Goal: Task Accomplishment & Management: Manage account settings

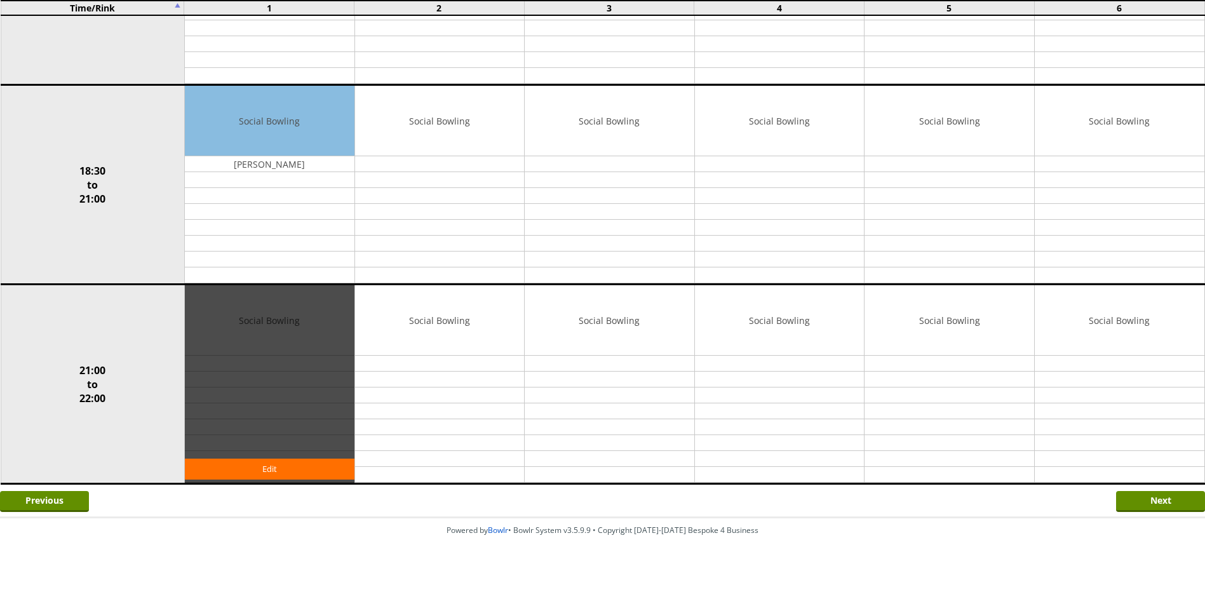
scroll to position [1081, 0]
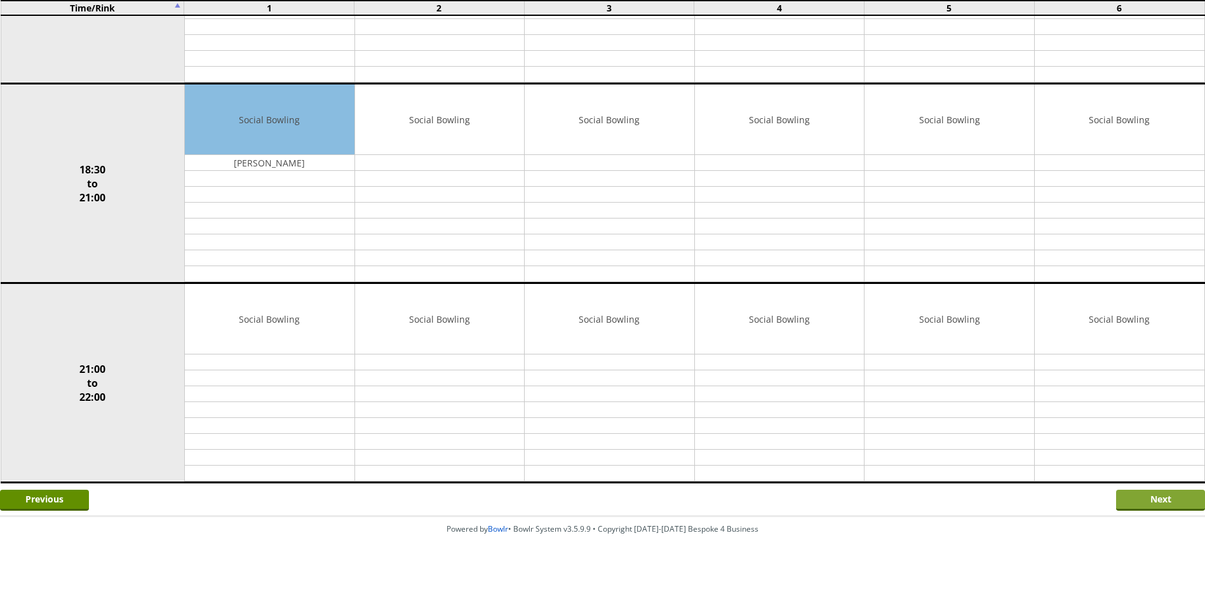
click at [1147, 498] on input "Next" at bounding box center [1160, 500] width 89 height 21
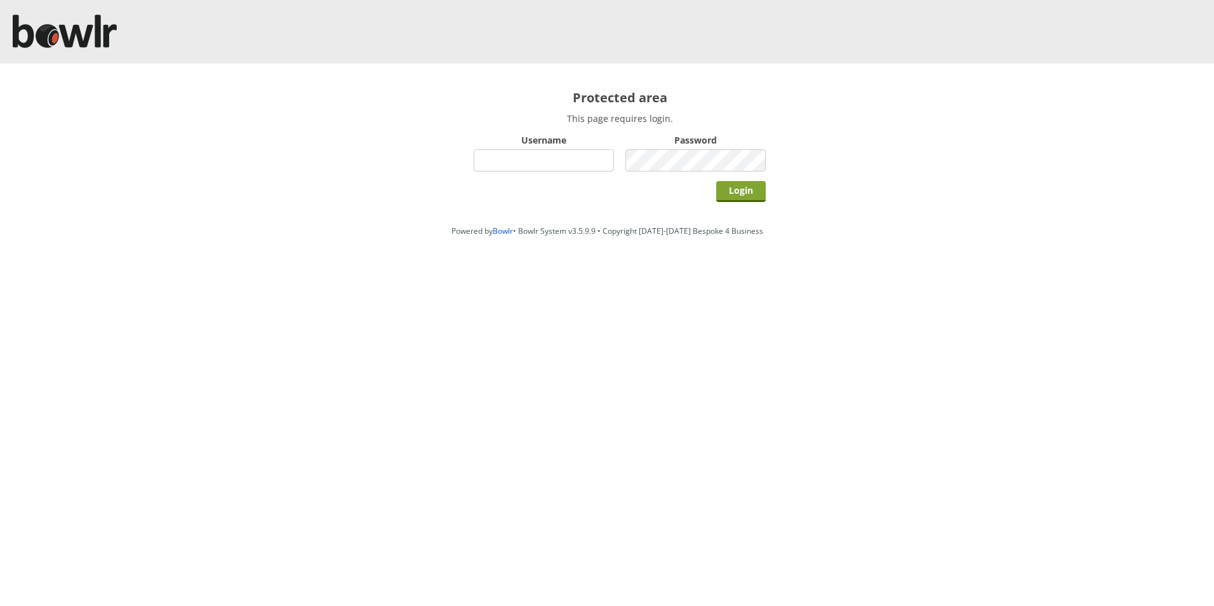
type input "hornseaindoorbowlsclub"
click at [752, 196] on input "Login" at bounding box center [741, 191] width 50 height 21
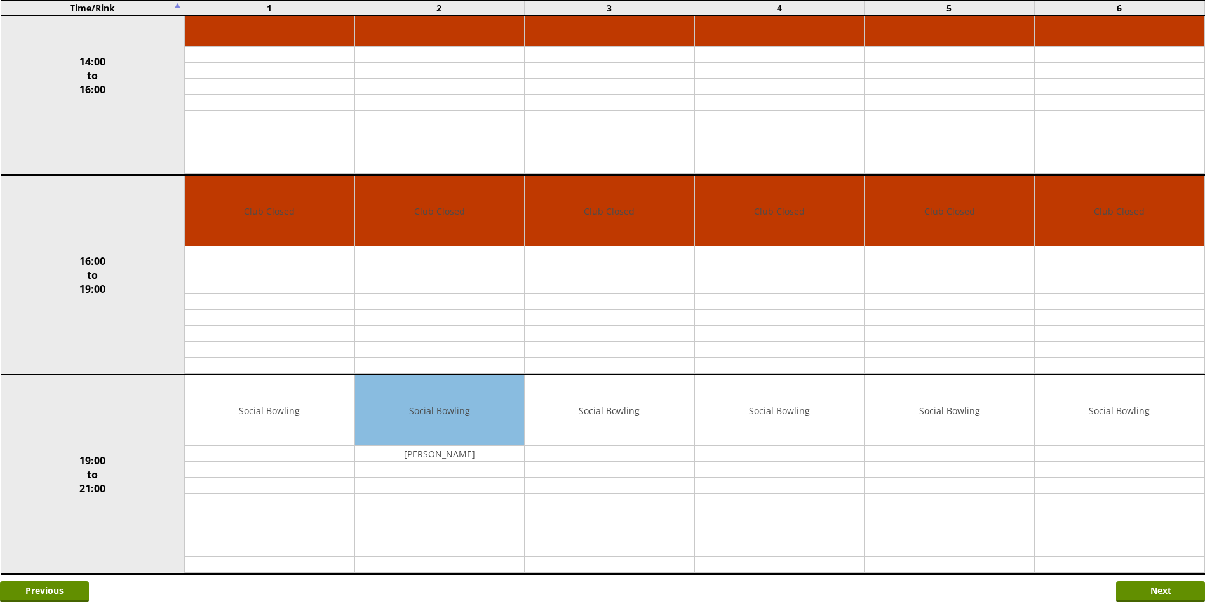
scroll to position [881, 0]
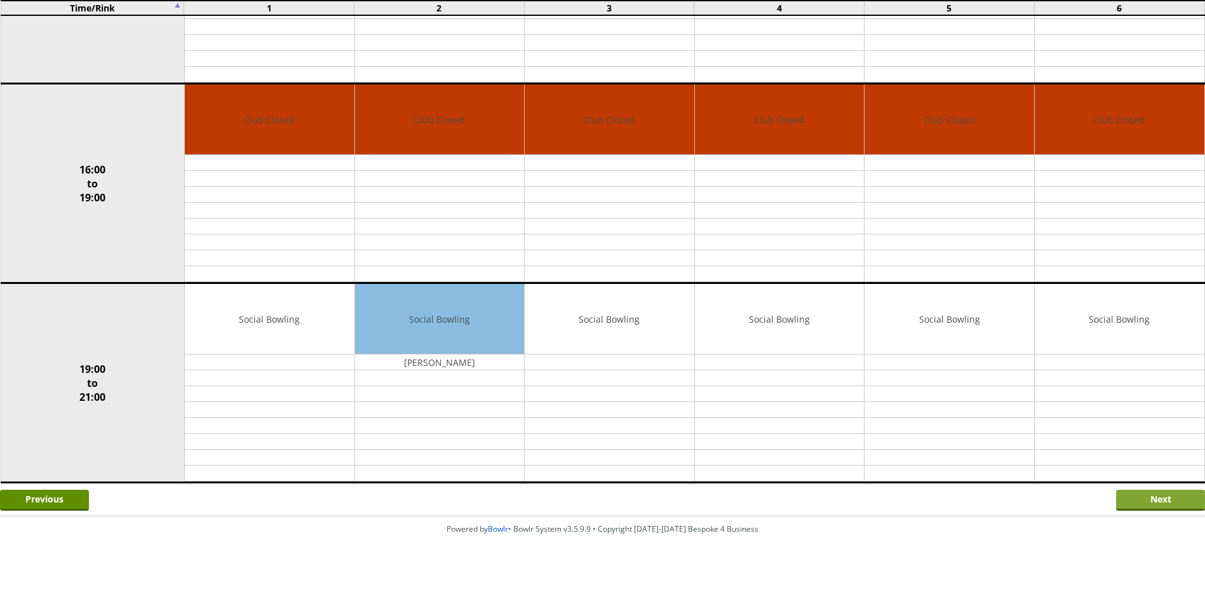
click at [1139, 496] on input "Next" at bounding box center [1160, 500] width 89 height 21
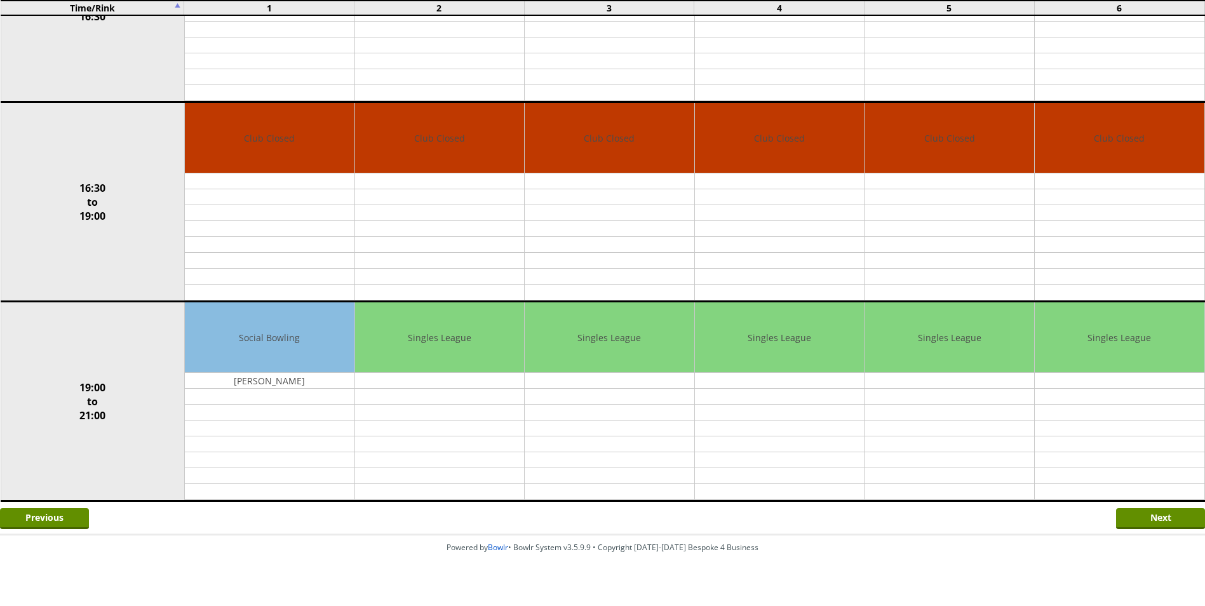
scroll to position [881, 0]
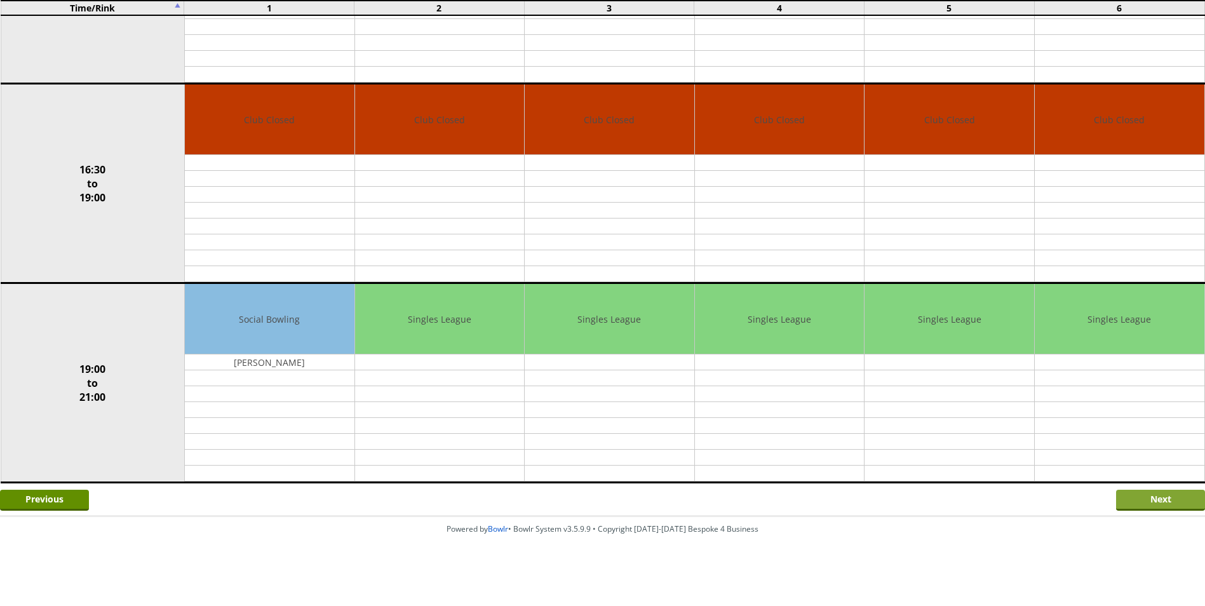
click at [1136, 495] on input "Next" at bounding box center [1160, 500] width 89 height 21
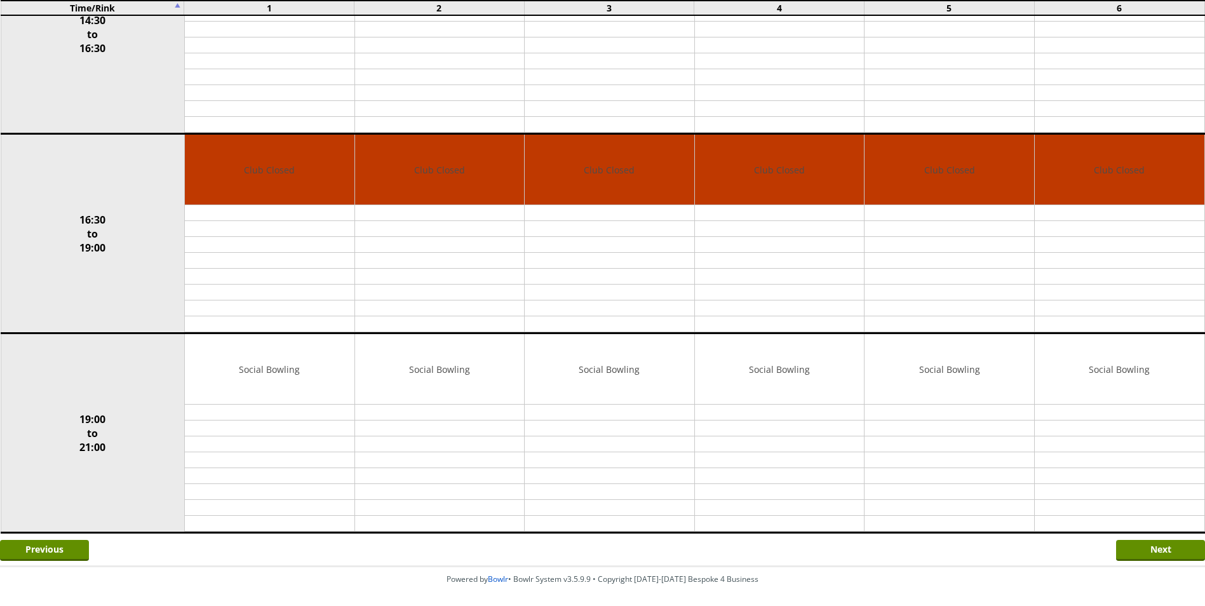
scroll to position [881, 0]
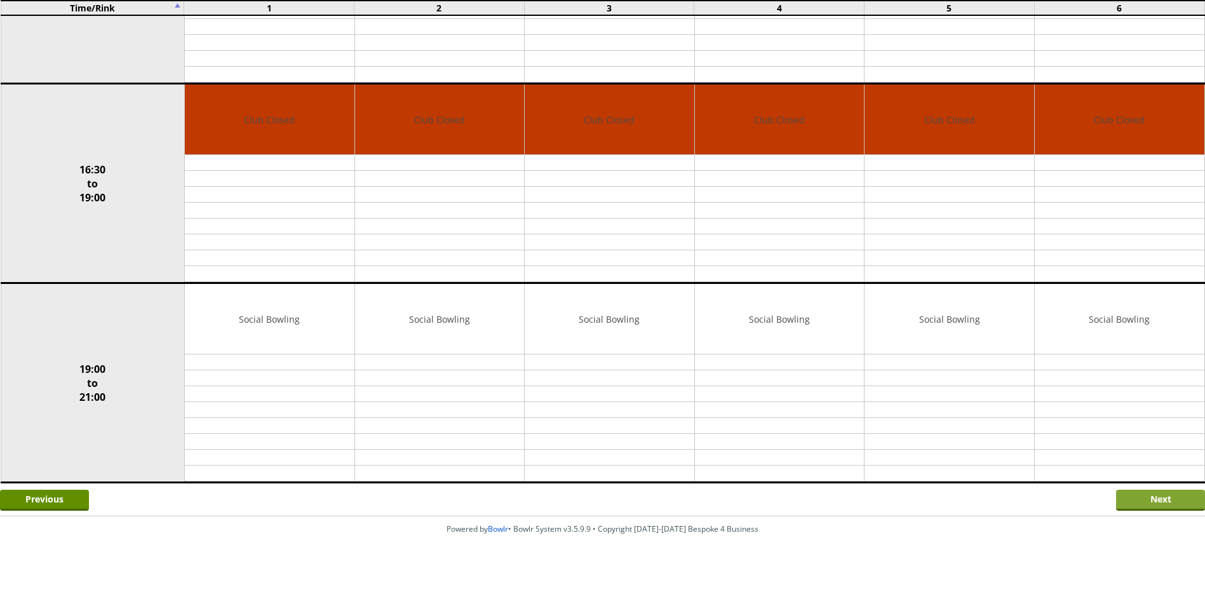
click at [1131, 500] on input "Next" at bounding box center [1160, 500] width 89 height 21
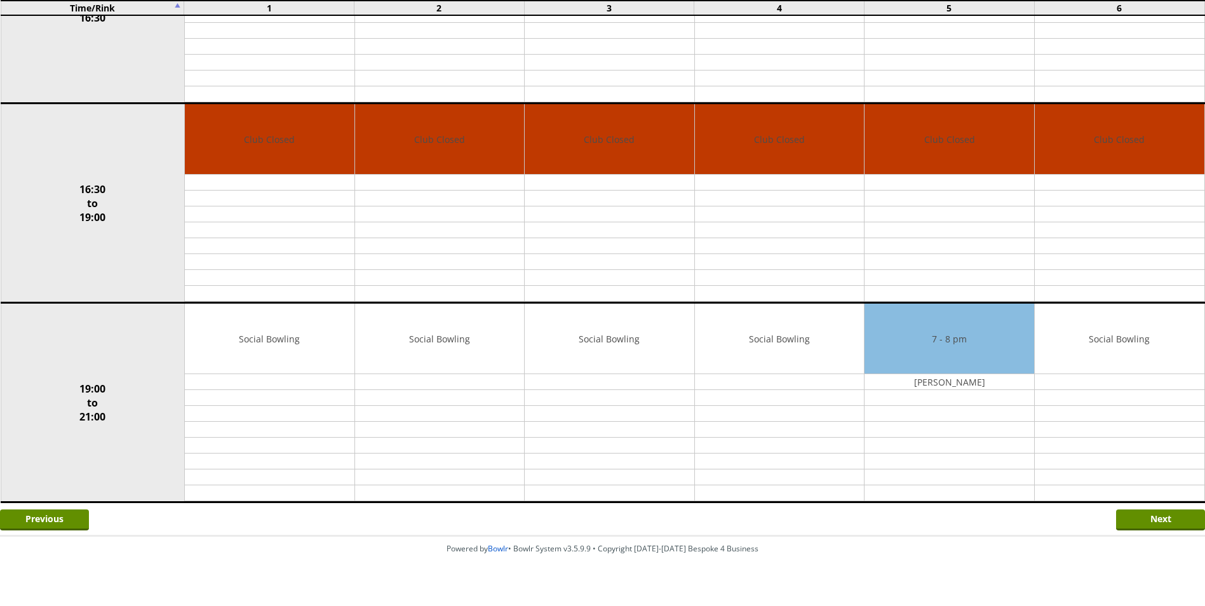
scroll to position [881, 0]
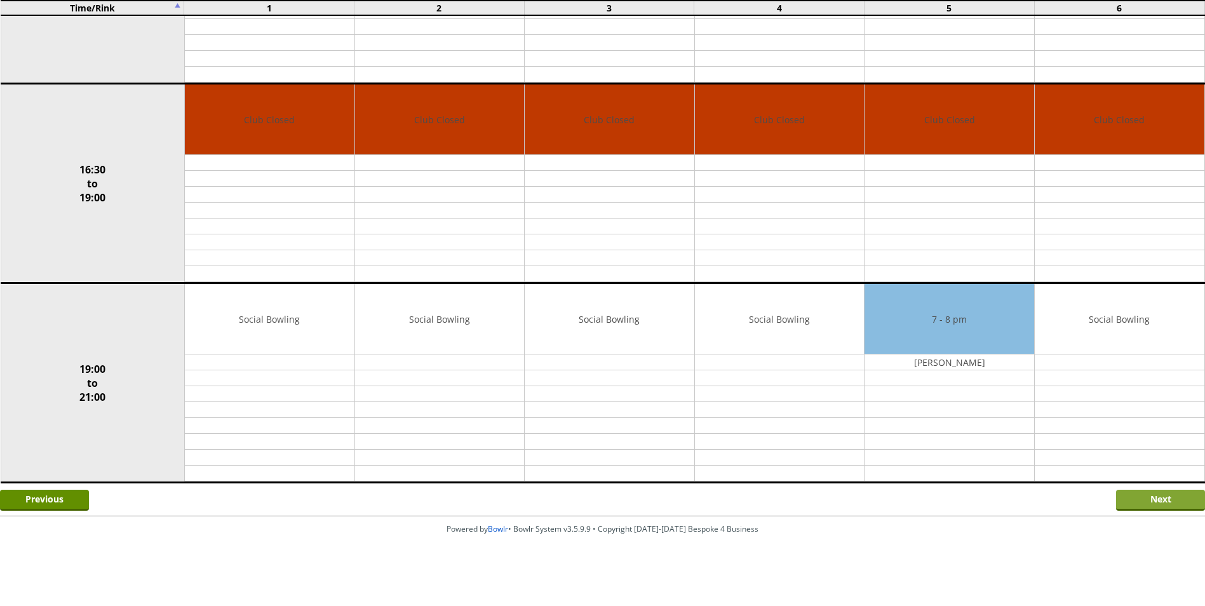
drag, startPoint x: 1136, startPoint y: 498, endPoint x: 1137, endPoint y: 510, distance: 12.1
click at [1140, 498] on input "Next" at bounding box center [1160, 500] width 89 height 21
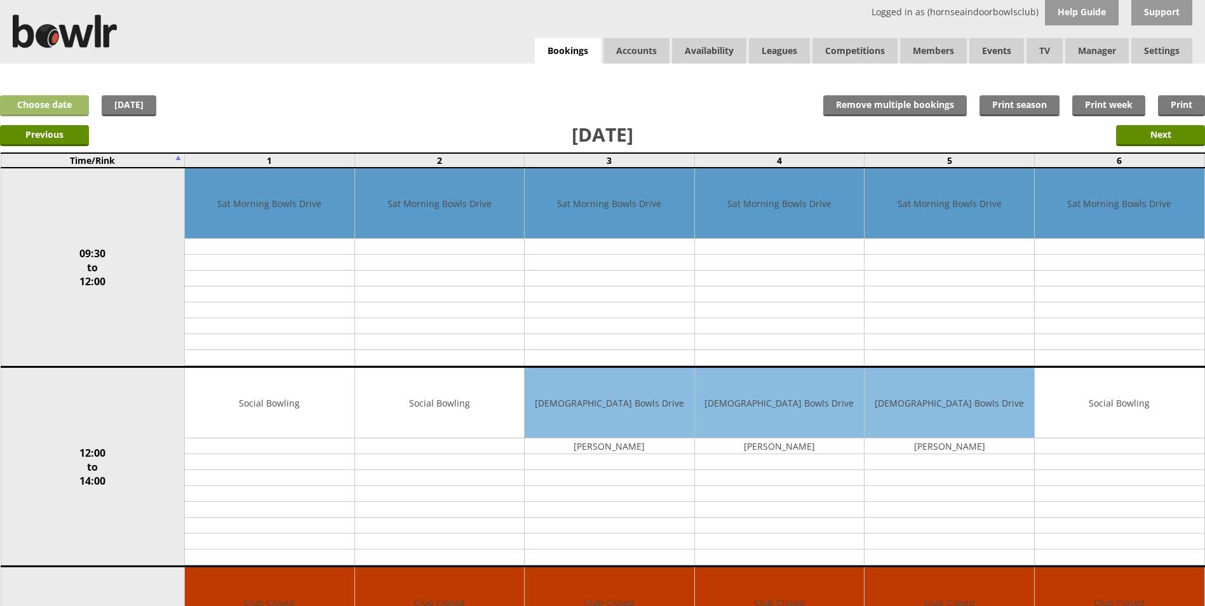
click at [74, 107] on link "Choose date" at bounding box center [44, 105] width 89 height 21
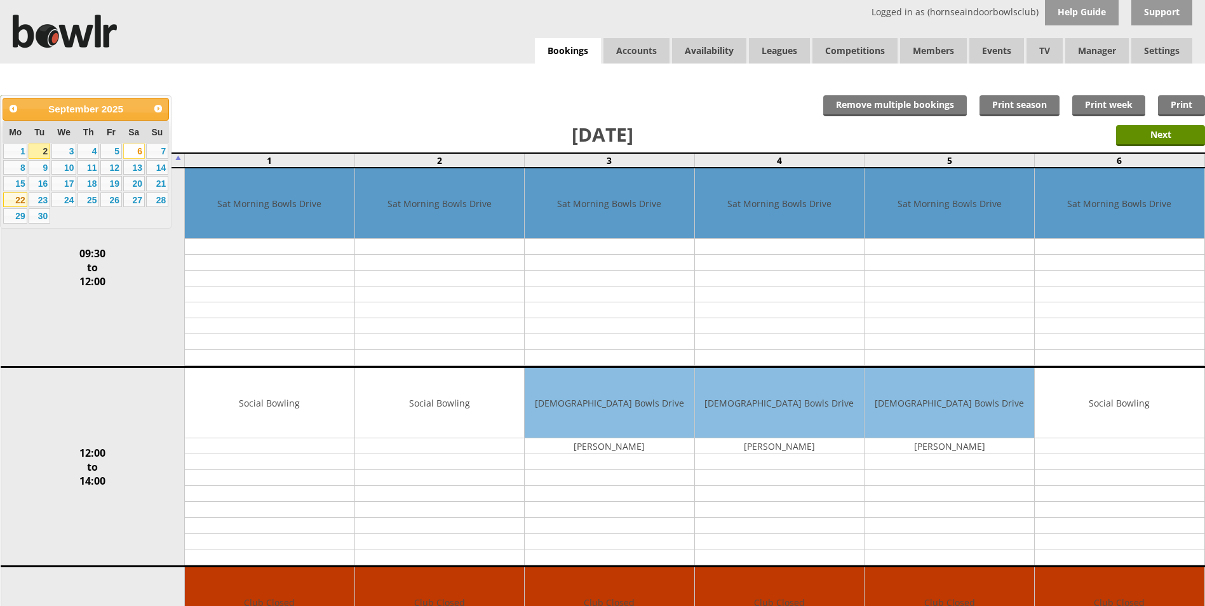
click at [13, 202] on link "22" at bounding box center [15, 199] width 24 height 15
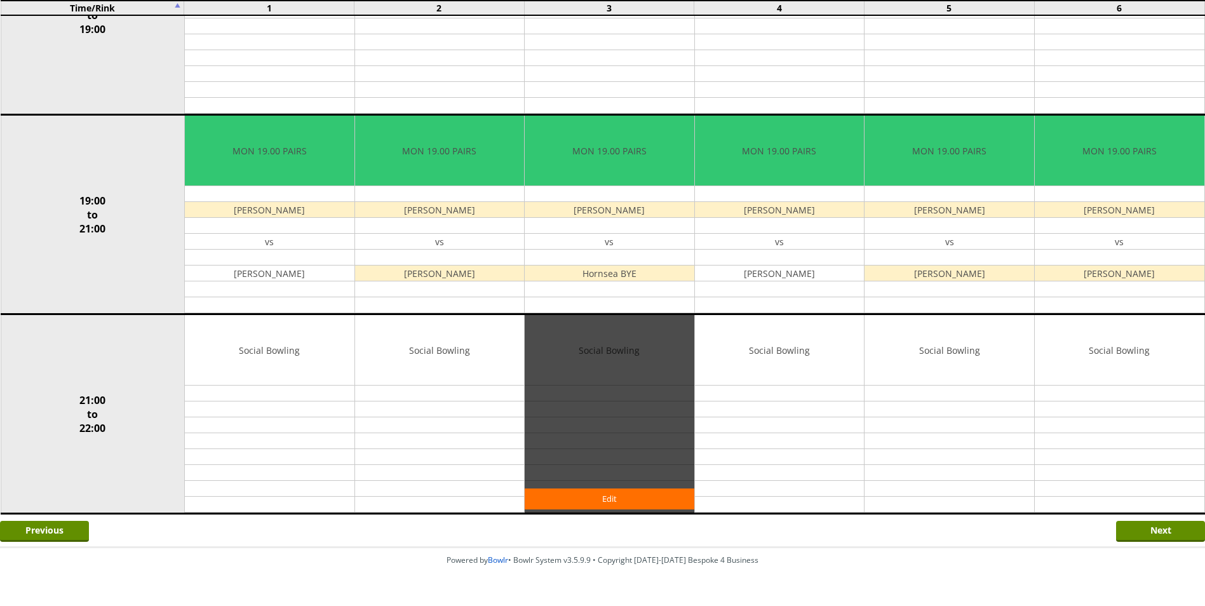
scroll to position [1081, 0]
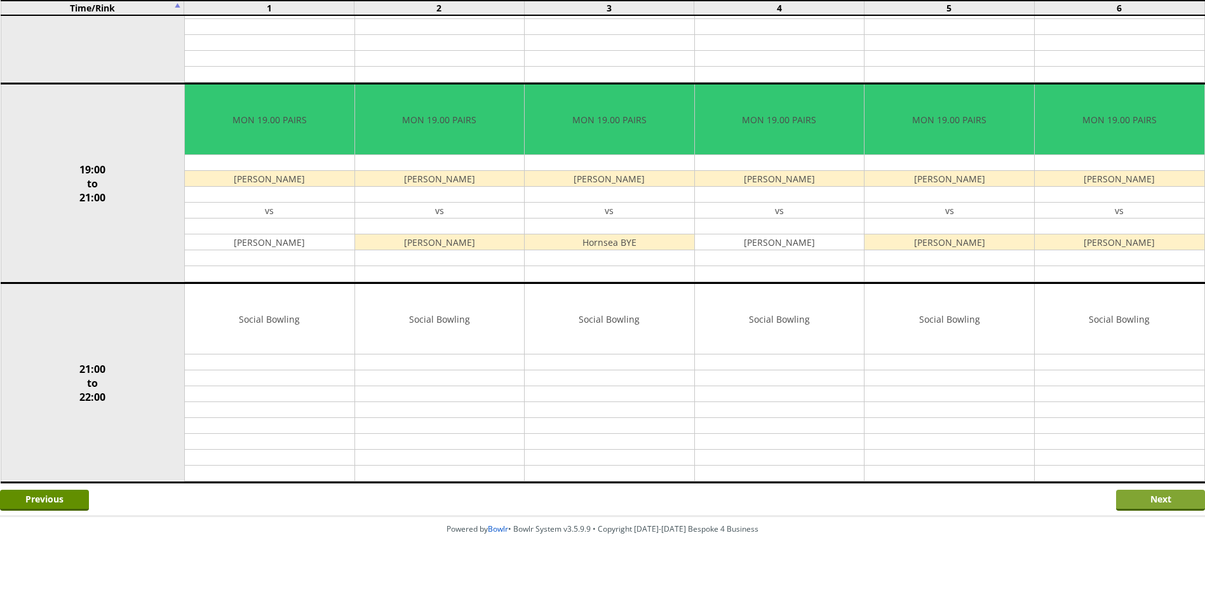
click at [1146, 501] on input "Next" at bounding box center [1160, 500] width 89 height 21
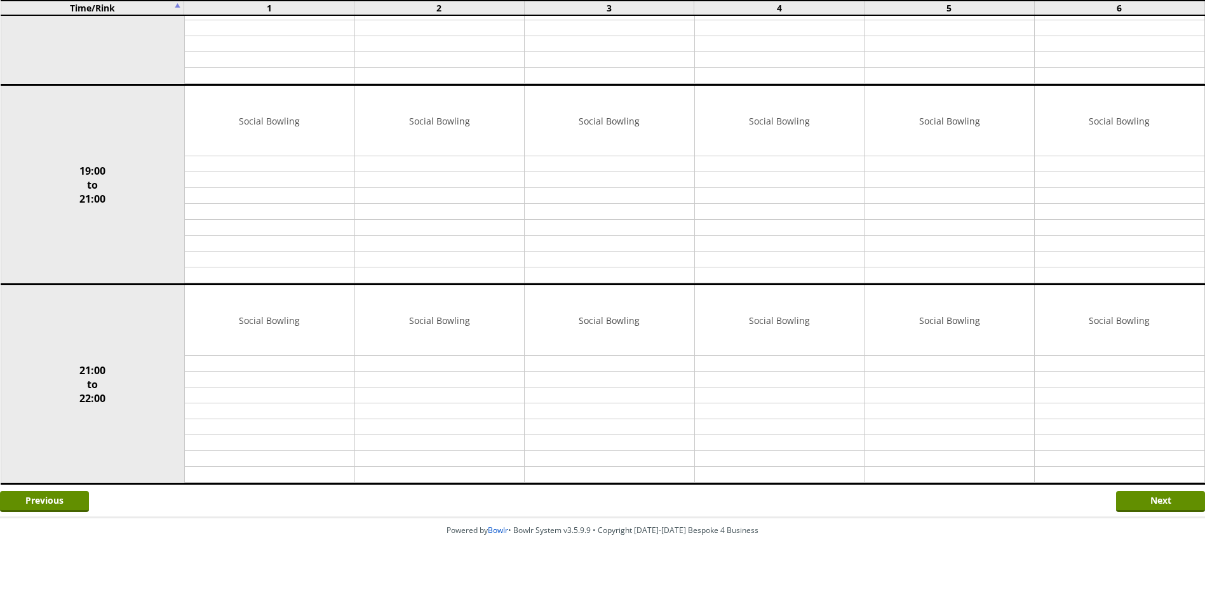
scroll to position [1081, 0]
click at [1140, 502] on input "Next" at bounding box center [1160, 500] width 89 height 21
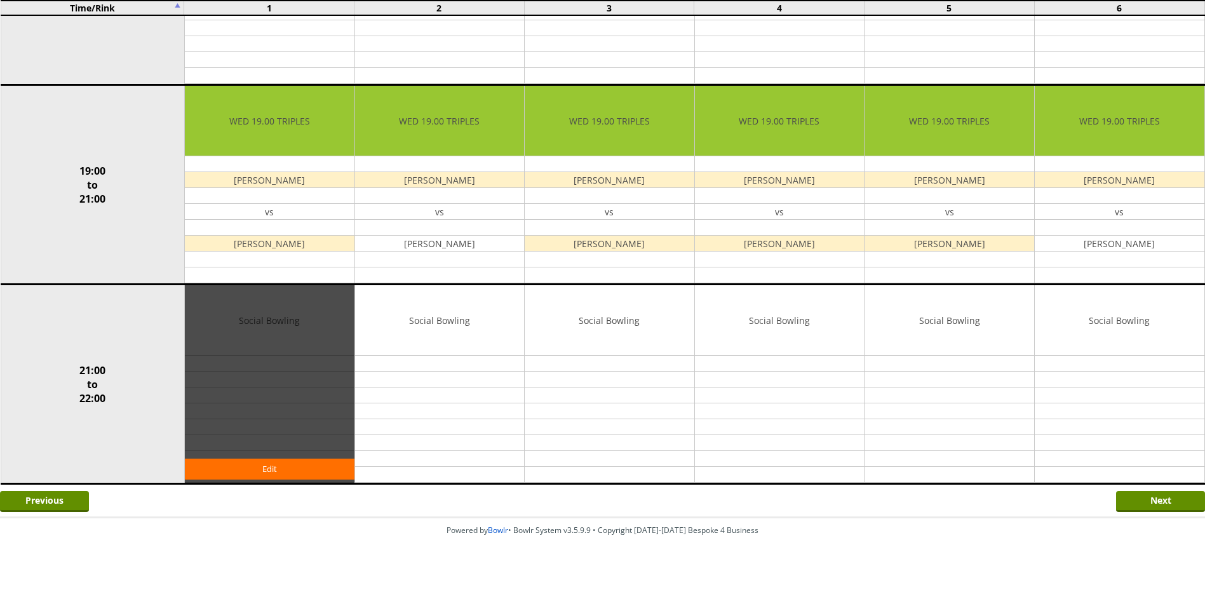
scroll to position [1081, 0]
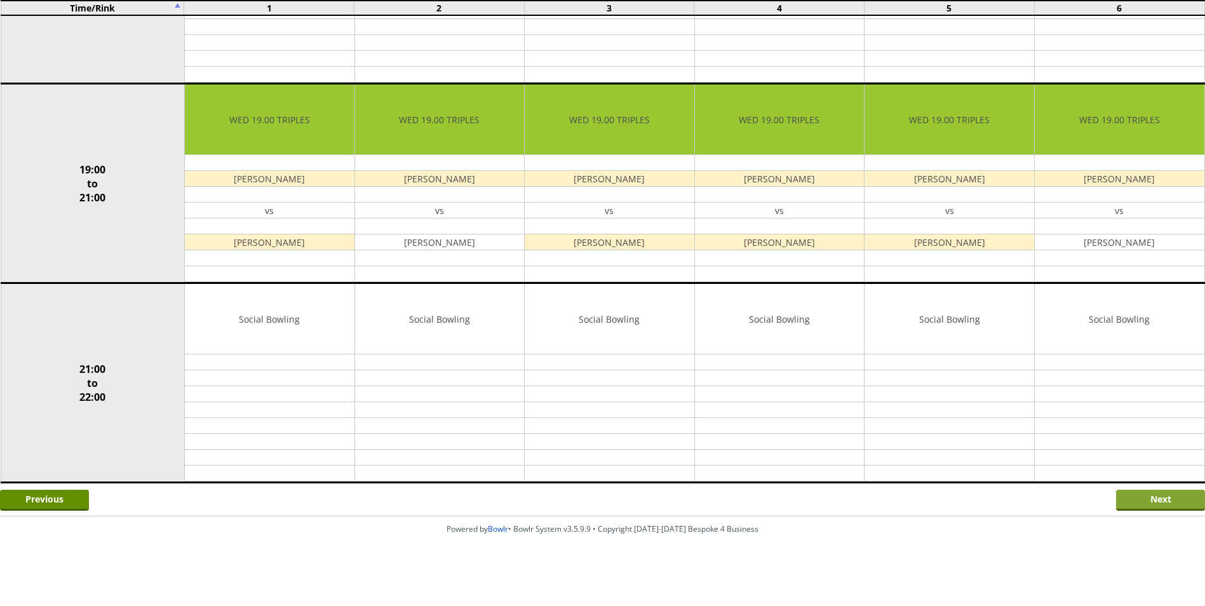
click at [1130, 500] on input "Next" at bounding box center [1160, 500] width 89 height 21
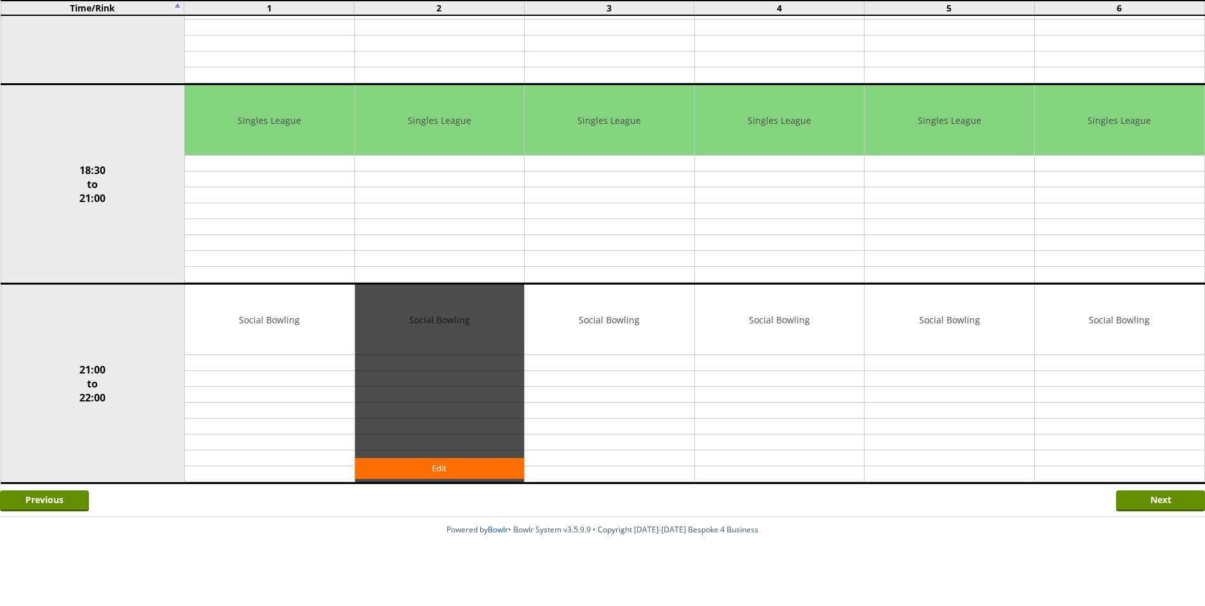
scroll to position [1081, 0]
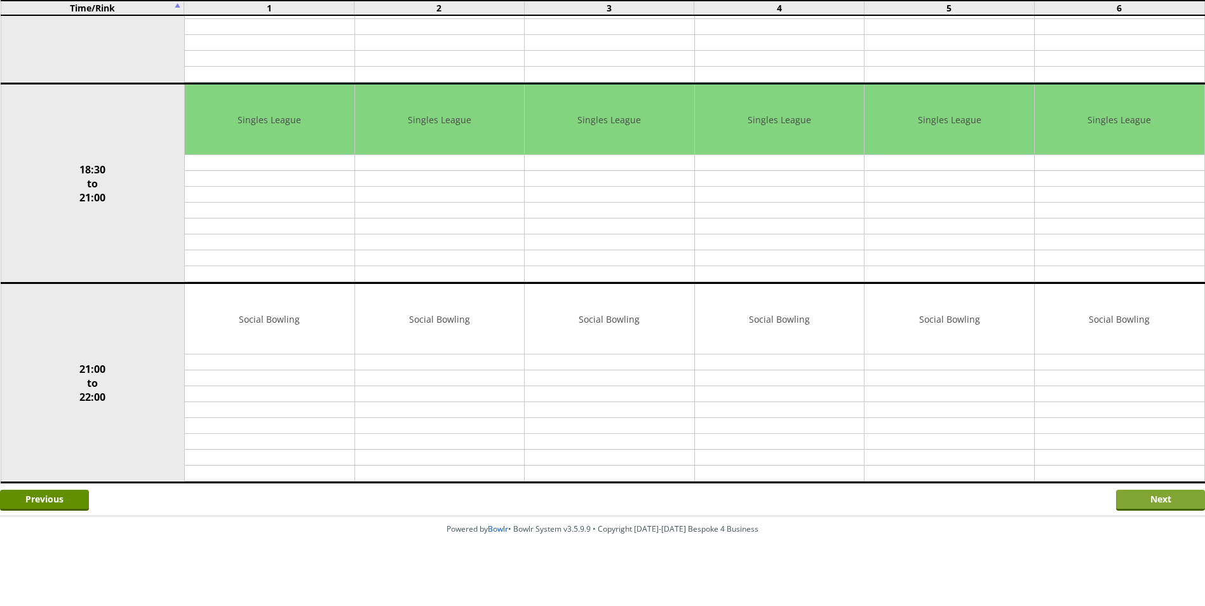
click at [1144, 500] on input "Next" at bounding box center [1160, 500] width 89 height 21
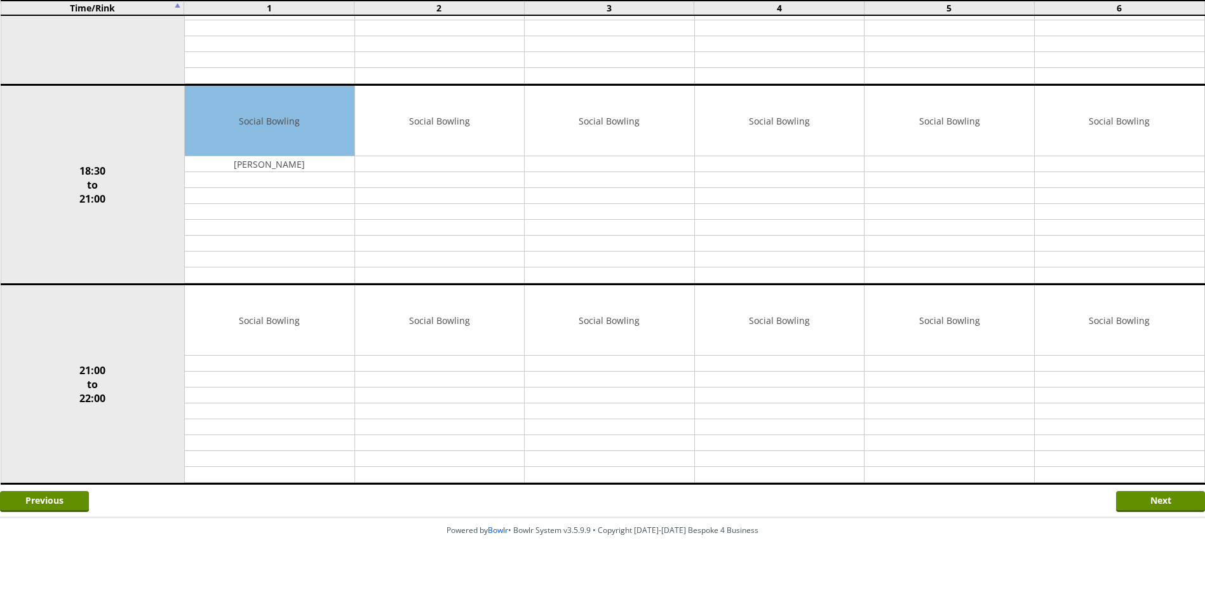
scroll to position [1081, 0]
click at [1144, 500] on input "Next" at bounding box center [1160, 500] width 89 height 21
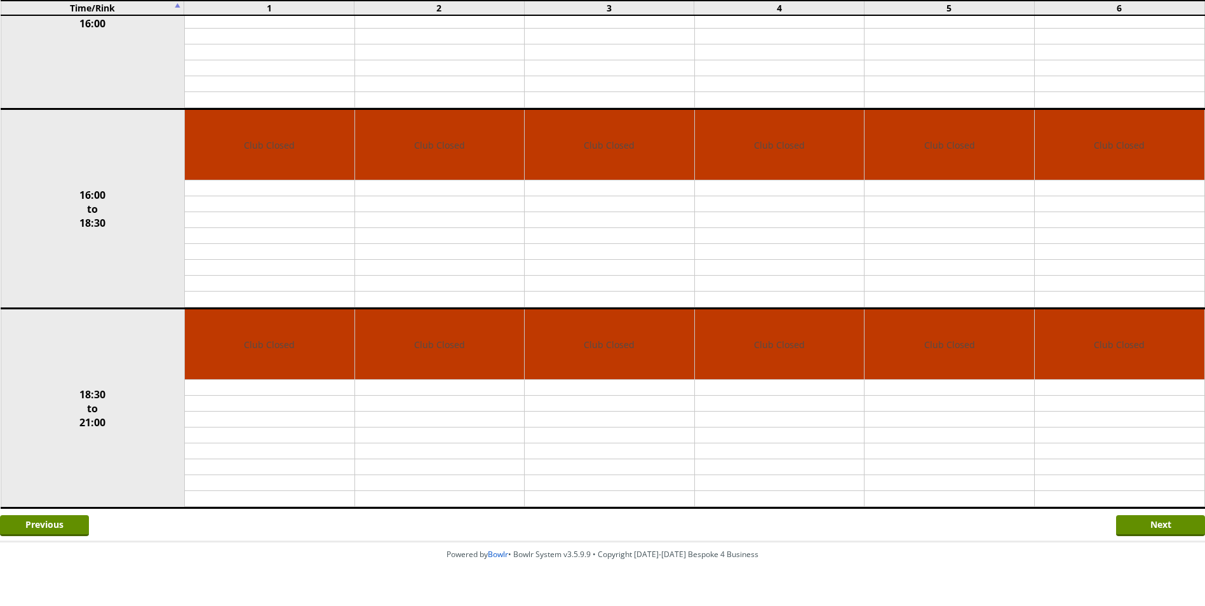
scroll to position [682, 0]
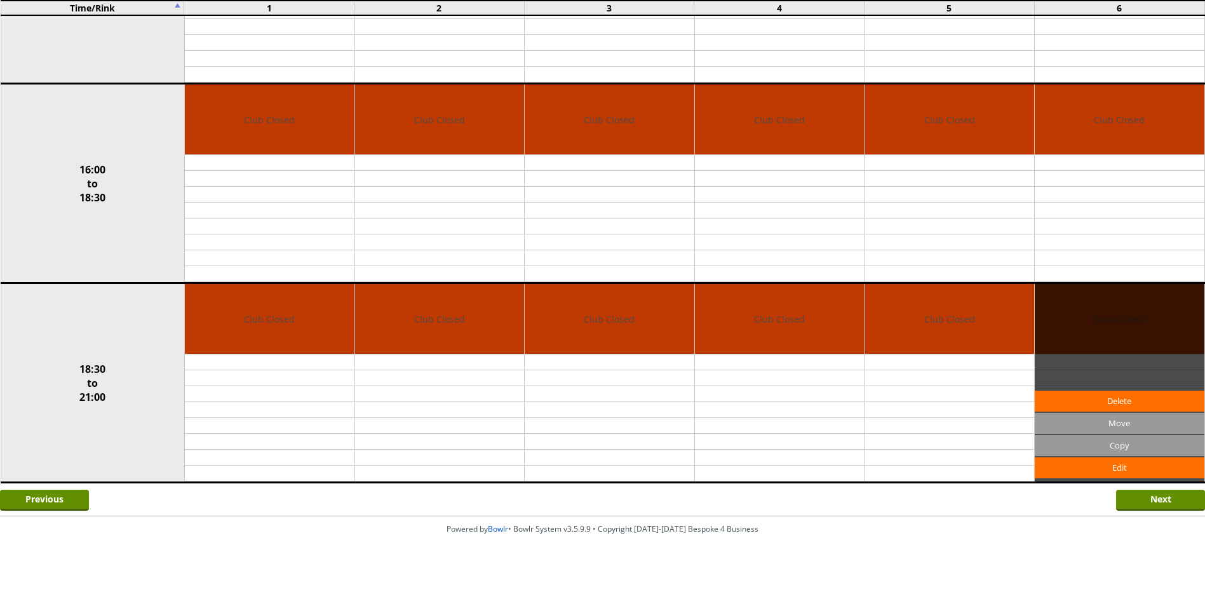
drag, startPoint x: 1146, startPoint y: 504, endPoint x: 1203, endPoint y: 384, distance: 133.8
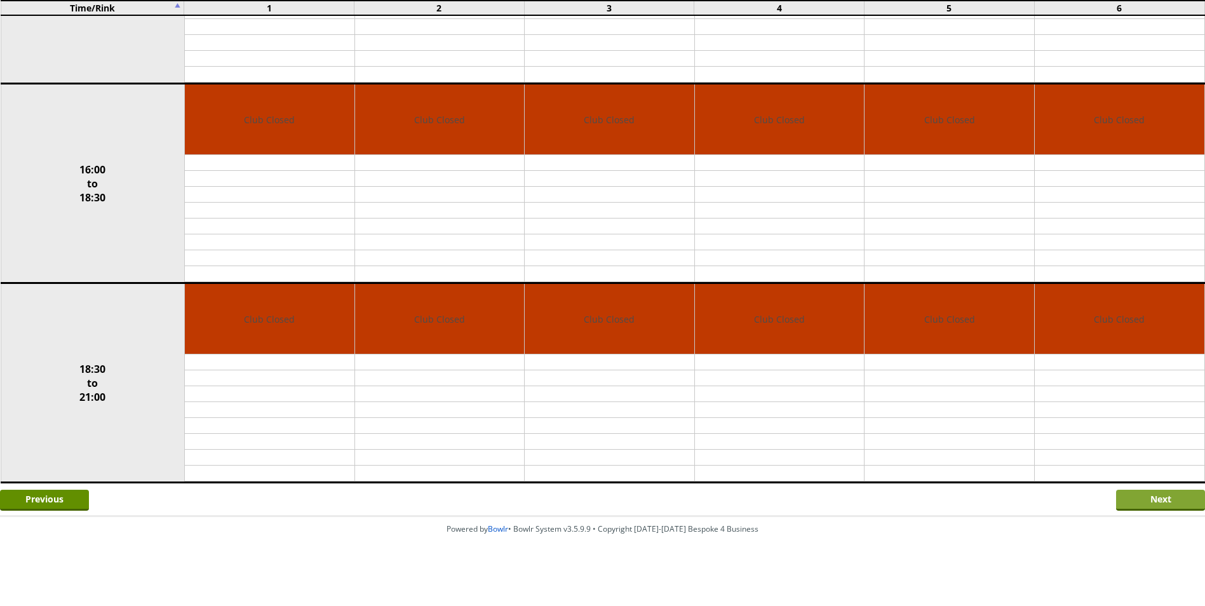
click at [1147, 508] on input "Next" at bounding box center [1160, 500] width 89 height 21
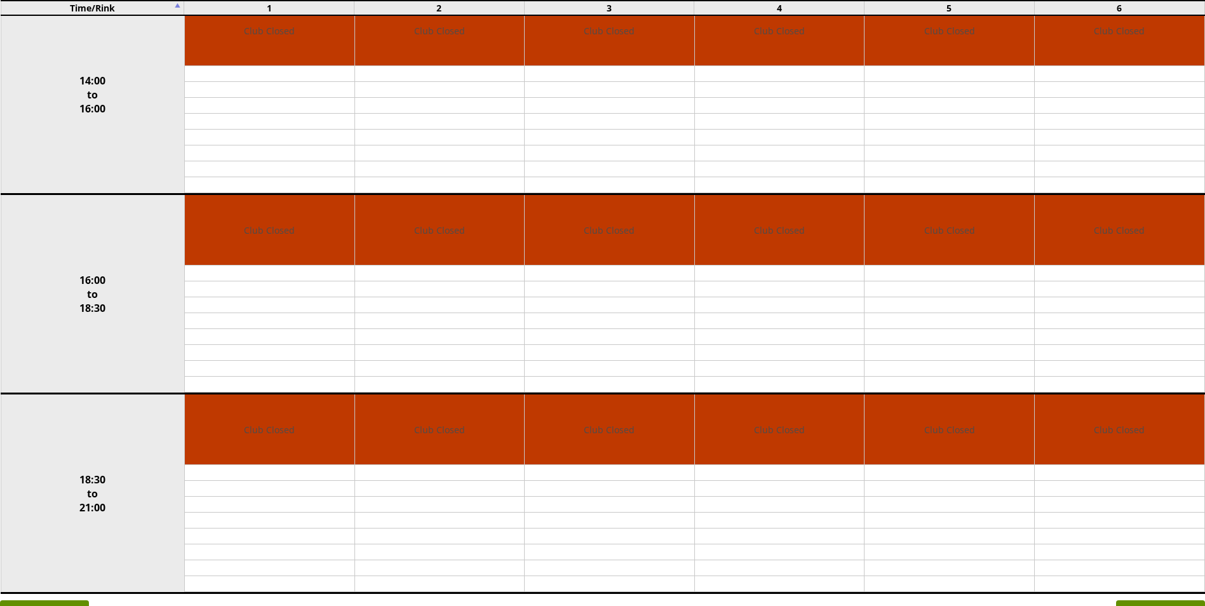
scroll to position [682, 0]
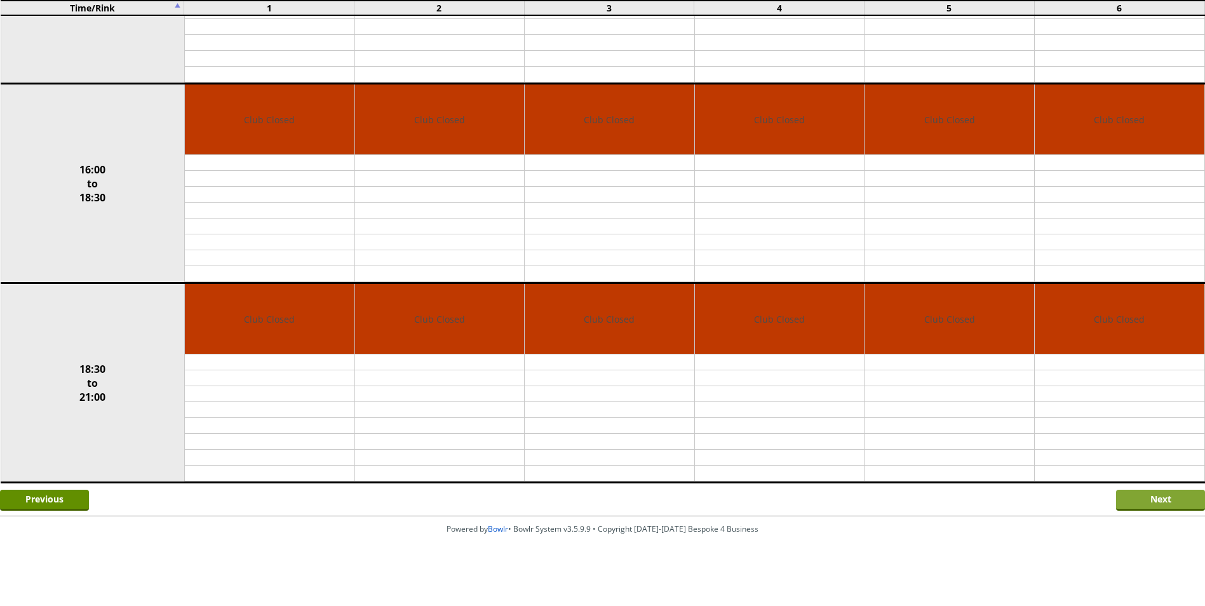
click at [1156, 500] on input "Next" at bounding box center [1160, 500] width 89 height 21
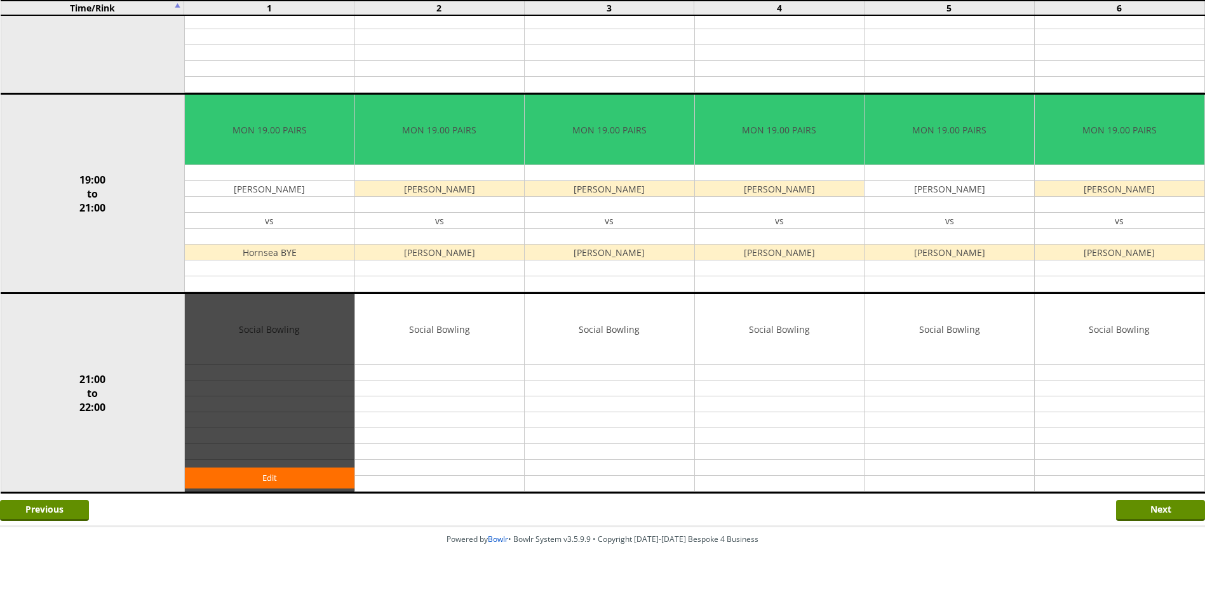
scroll to position [1081, 0]
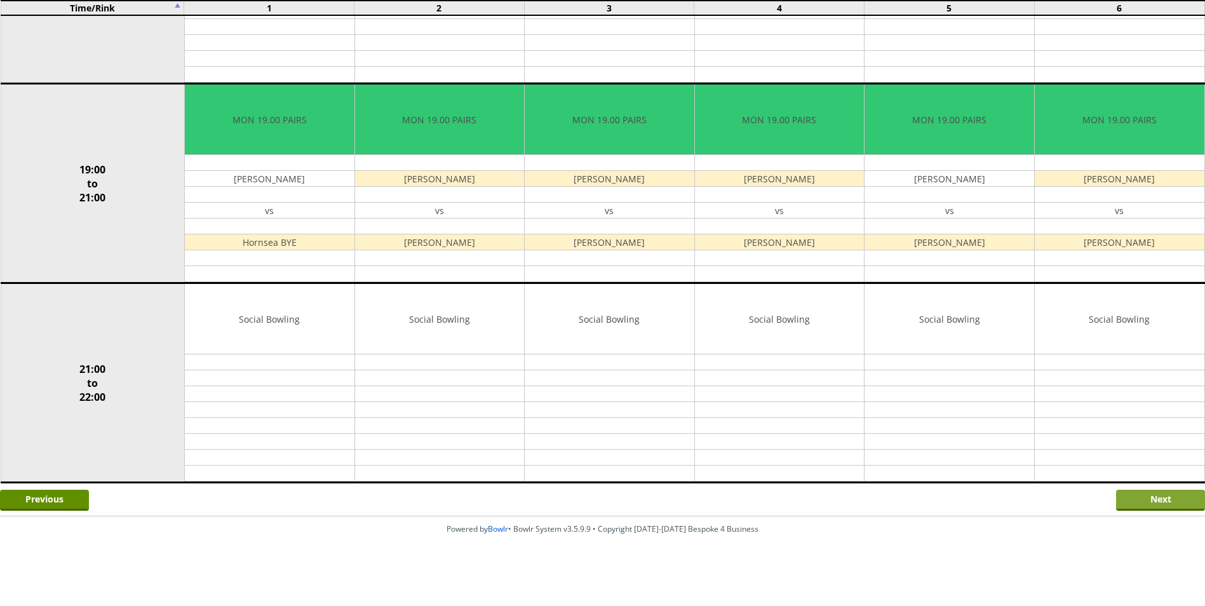
click at [1142, 501] on input "Next" at bounding box center [1160, 500] width 89 height 21
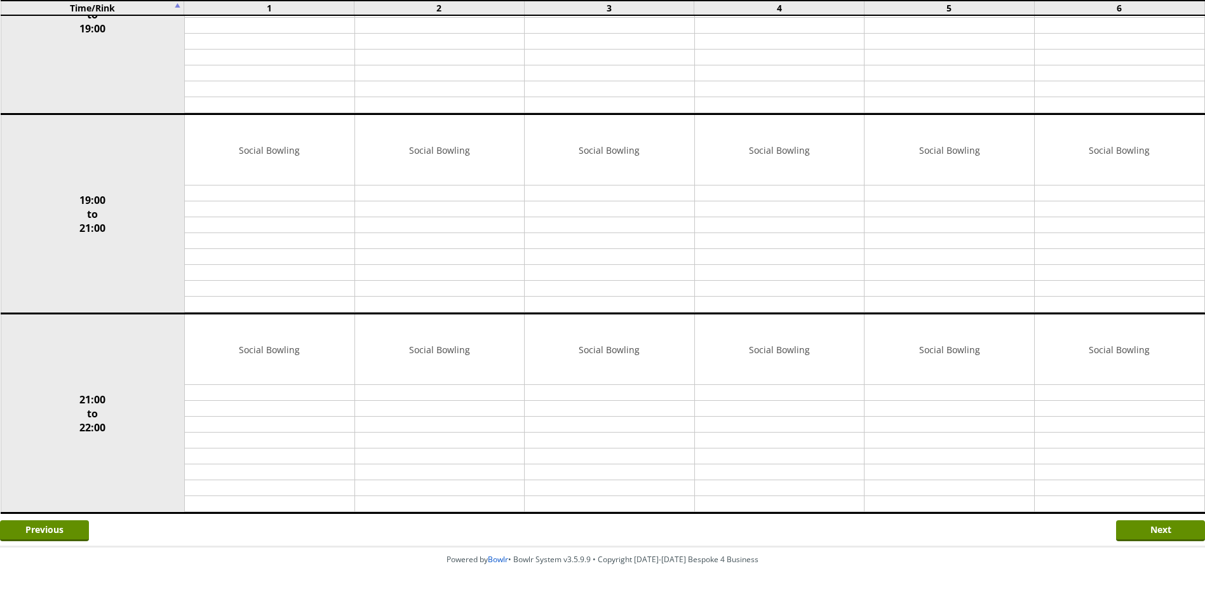
scroll to position [1081, 0]
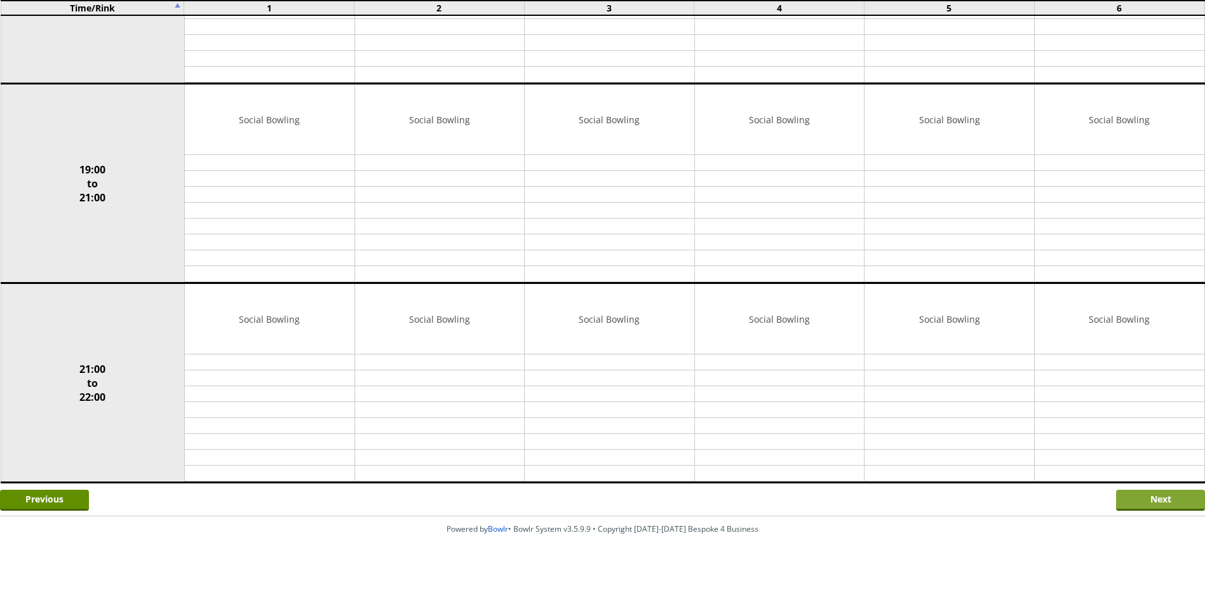
click at [1138, 502] on input "Next" at bounding box center [1160, 500] width 89 height 21
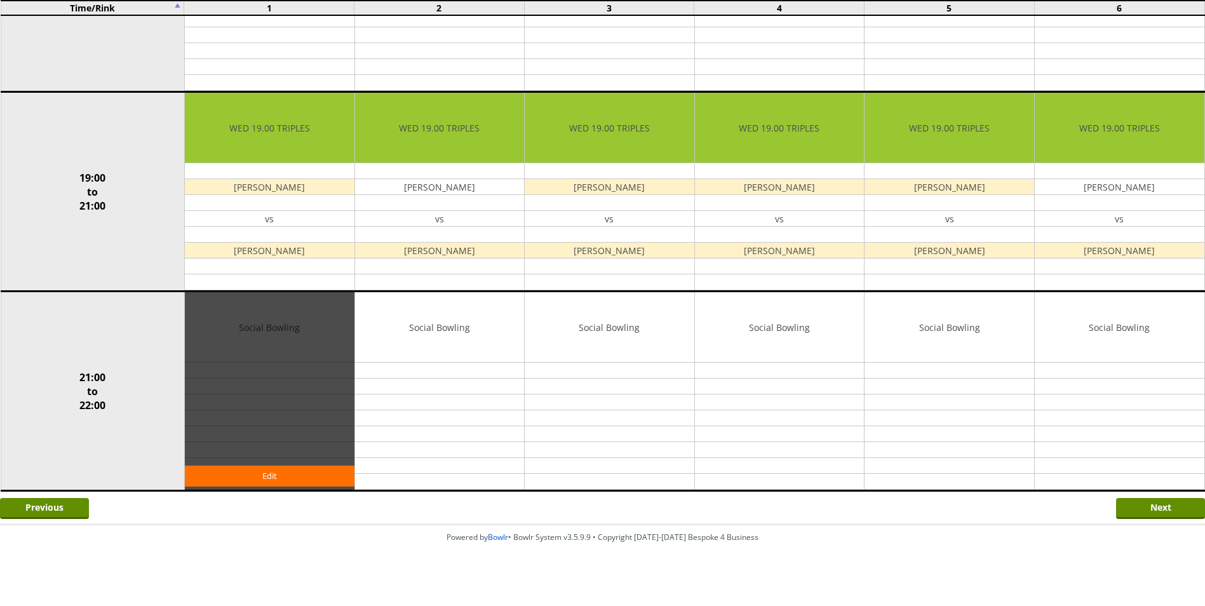
scroll to position [1081, 0]
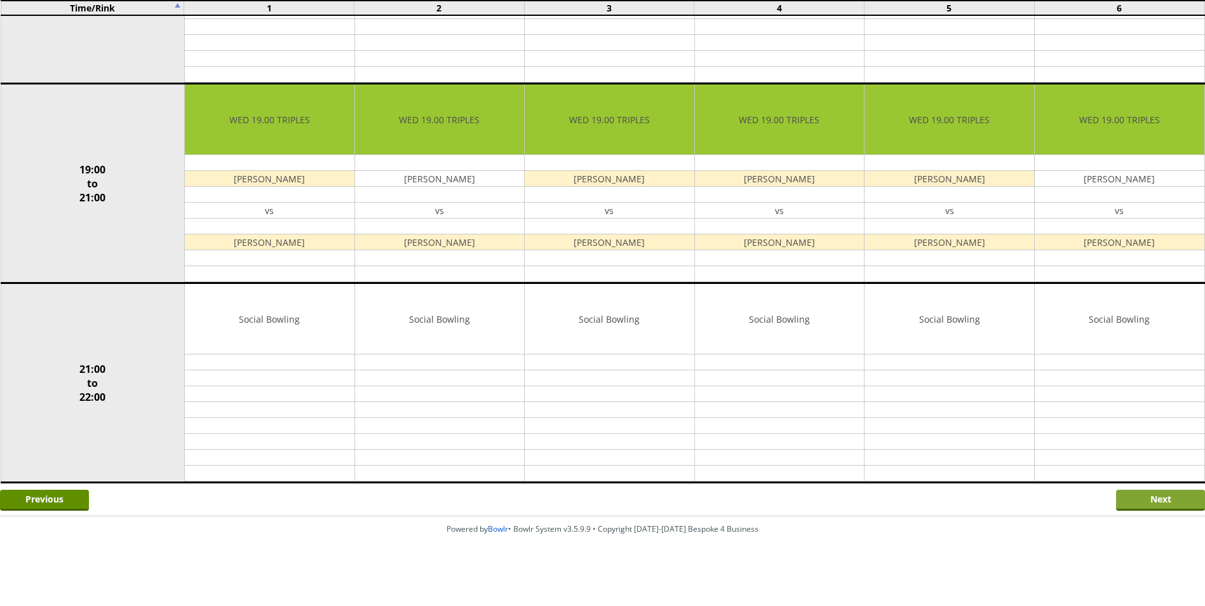
click at [1153, 497] on input "Next" at bounding box center [1160, 500] width 89 height 21
